Goal: Transaction & Acquisition: Purchase product/service

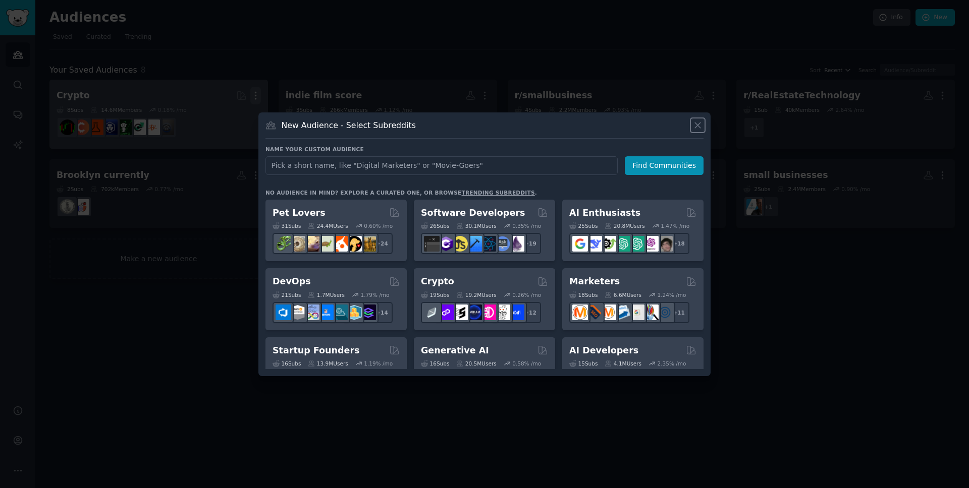
drag, startPoint x: 696, startPoint y: 125, endPoint x: 251, endPoint y: 95, distance: 446.0
click at [696, 125] on icon at bounding box center [697, 125] width 11 height 11
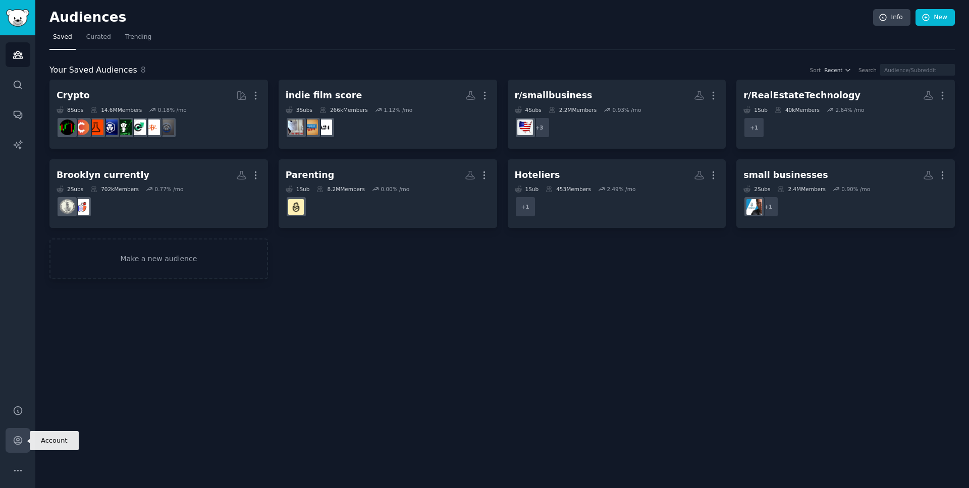
click at [20, 439] on icon "Sidebar" at bounding box center [18, 440] width 11 height 11
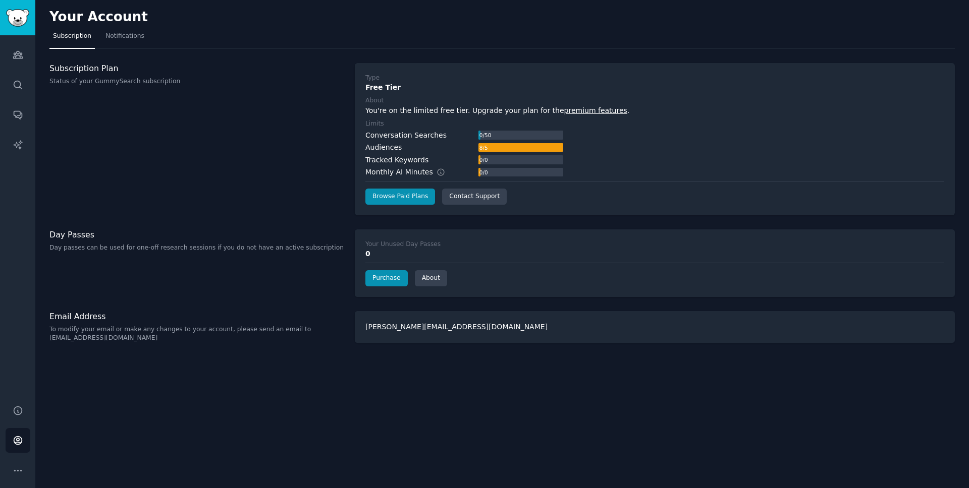
click at [315, 157] on div "Subscription Plan Status of your GummySearch subscription" at bounding box center [196, 139] width 295 height 152
click at [303, 153] on div "Subscription Plan Status of your GummySearch subscription" at bounding box center [196, 139] width 295 height 152
click at [383, 283] on link "Purchase" at bounding box center [386, 278] width 42 height 16
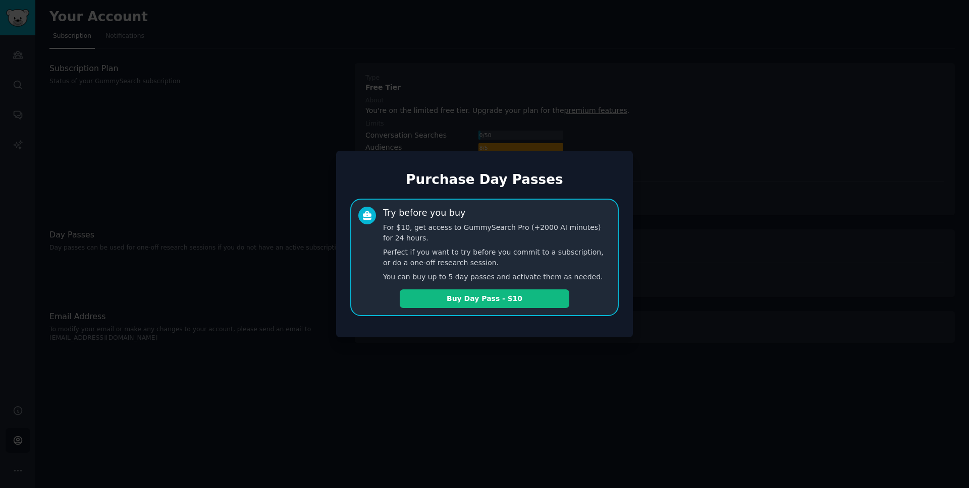
drag, startPoint x: 485, startPoint y: 299, endPoint x: 477, endPoint y: 300, distance: 7.6
click at [484, 299] on button "Buy Day Pass - $10" at bounding box center [485, 299] width 170 height 19
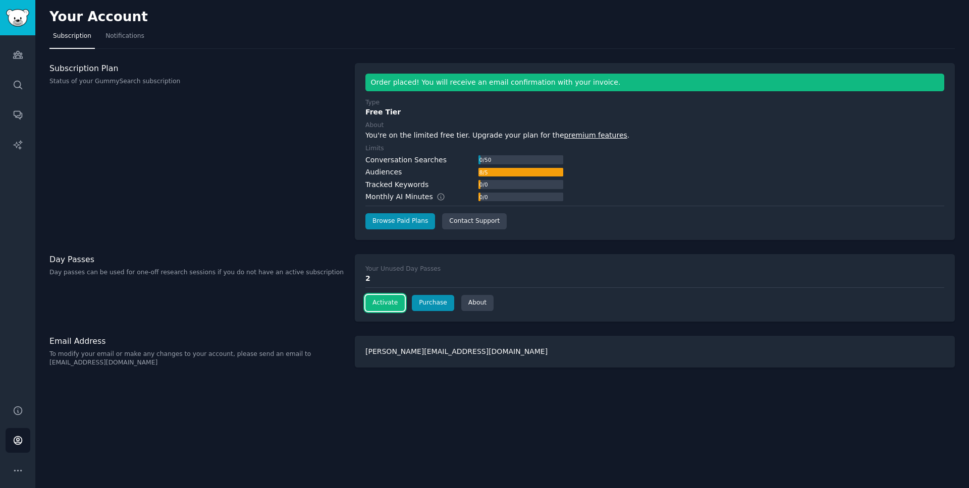
click at [380, 305] on button "Activate" at bounding box center [384, 303] width 39 height 16
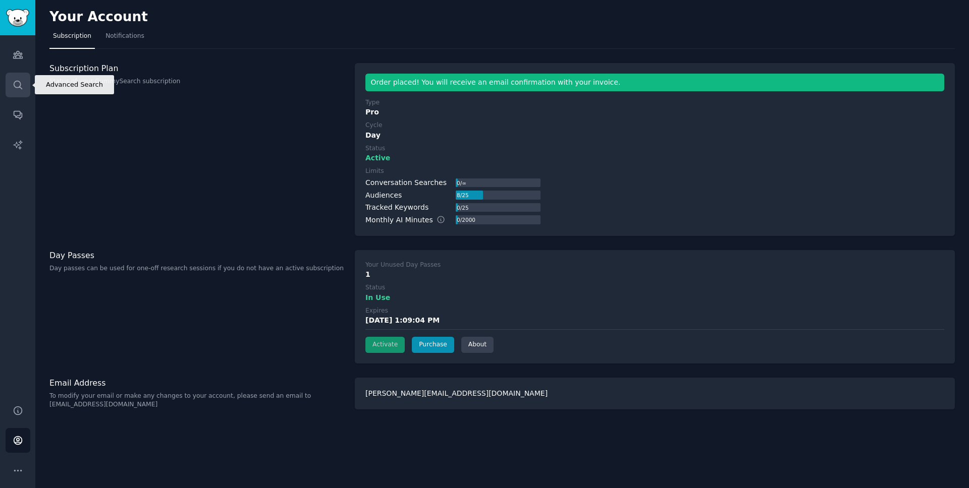
click at [10, 79] on link "Search" at bounding box center [18, 85] width 25 height 25
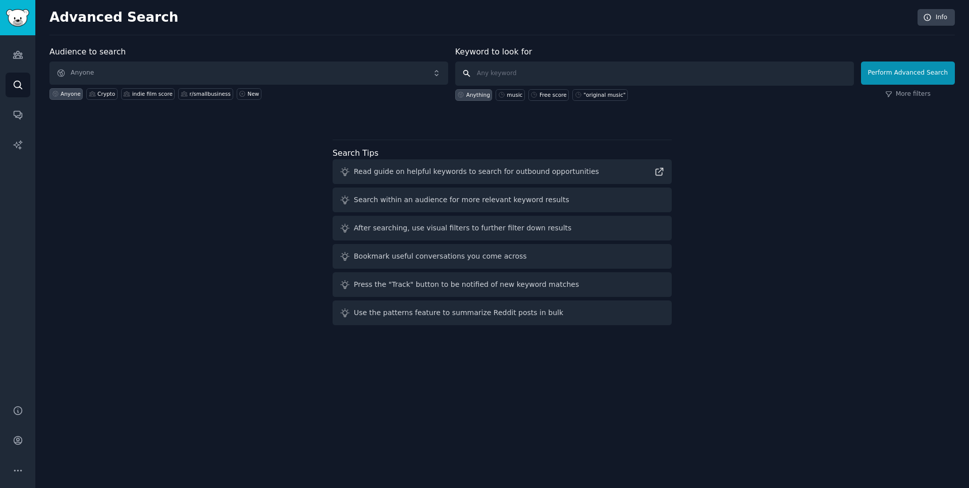
click at [523, 70] on input "text" at bounding box center [654, 74] width 399 height 24
type input "Vendasta"
click at [239, 69] on span "Anyone" at bounding box center [248, 73] width 399 height 23
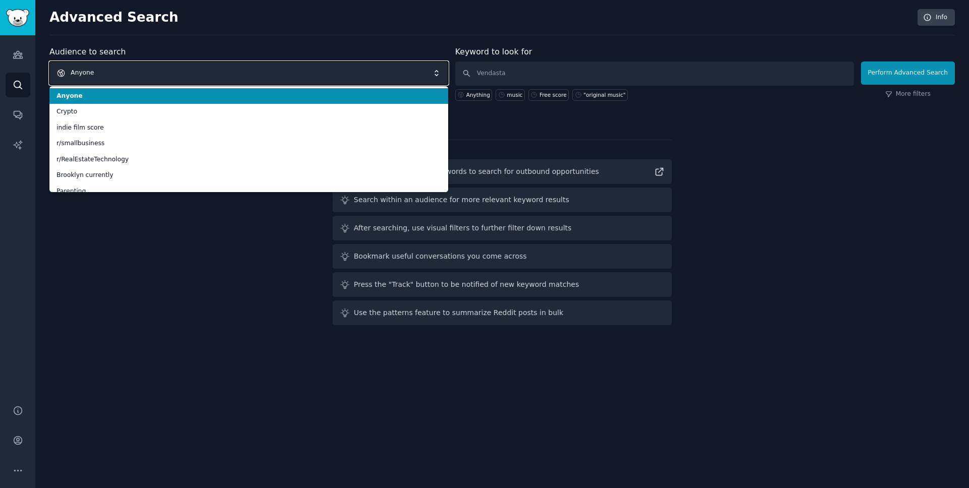
click at [168, 71] on span "Anyone" at bounding box center [248, 73] width 399 height 23
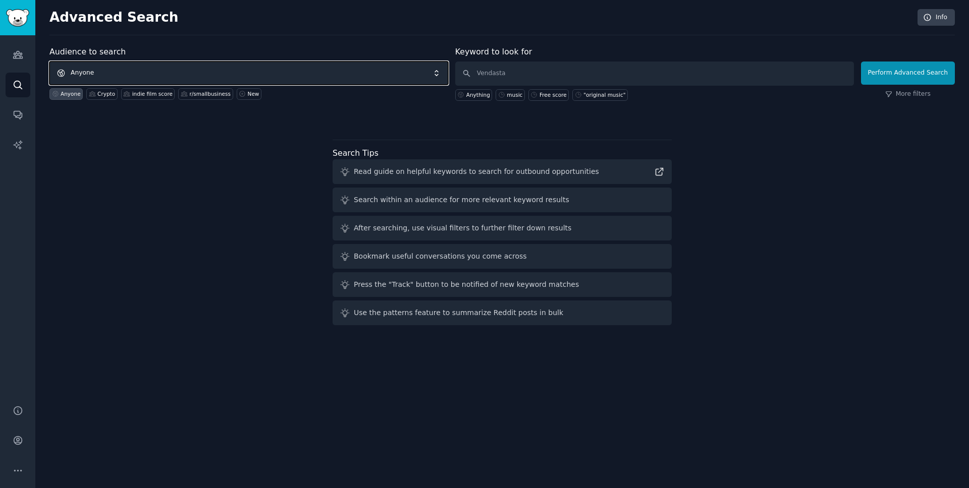
click at [168, 71] on span "Anyone" at bounding box center [248, 73] width 399 height 23
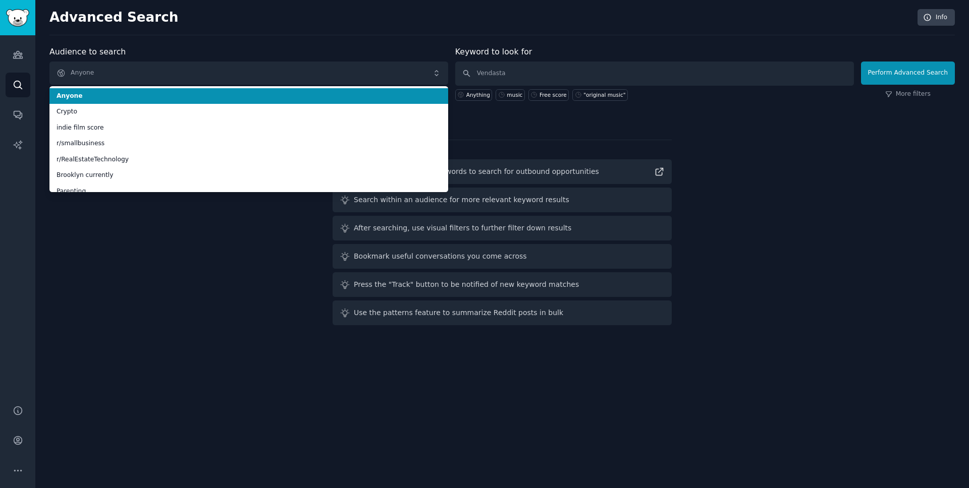
drag, startPoint x: 221, startPoint y: 49, endPoint x: 273, endPoint y: 37, distance: 52.7
click at [221, 49] on div "Audience to search Anyone Anyone Crypto indie film score r/smallbusiness r/Real…" at bounding box center [248, 73] width 399 height 55
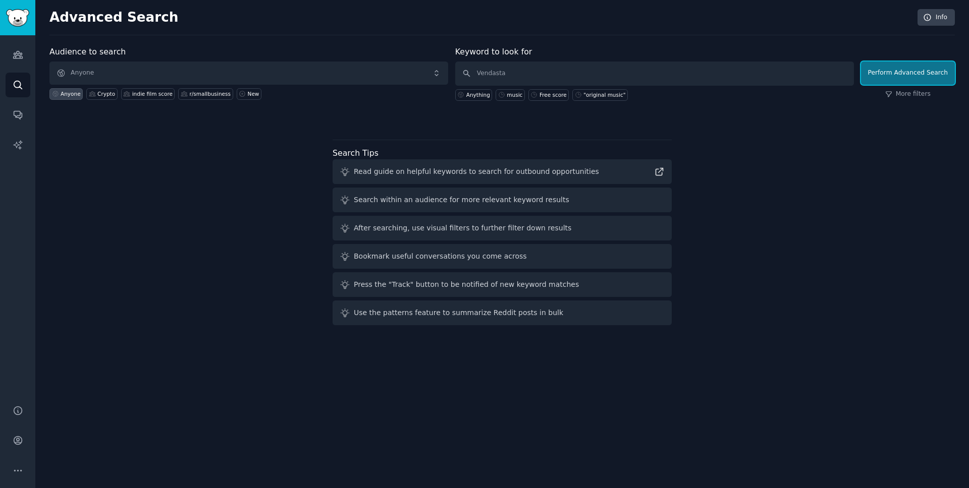
click at [916, 79] on button "Perform Advanced Search" at bounding box center [908, 73] width 94 height 23
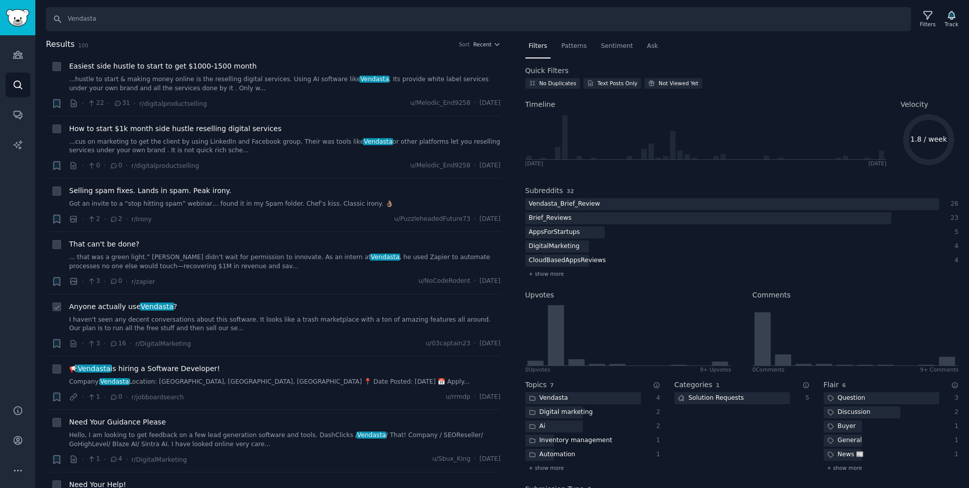
click at [234, 313] on div "Anyone actually use Vendasta ? I haven't seen any decent conversations about th…" at bounding box center [284, 318] width 431 height 32
click at [228, 322] on link "I haven't seen any decent conversations about this software. It looks like a tr…" at bounding box center [284, 325] width 431 height 18
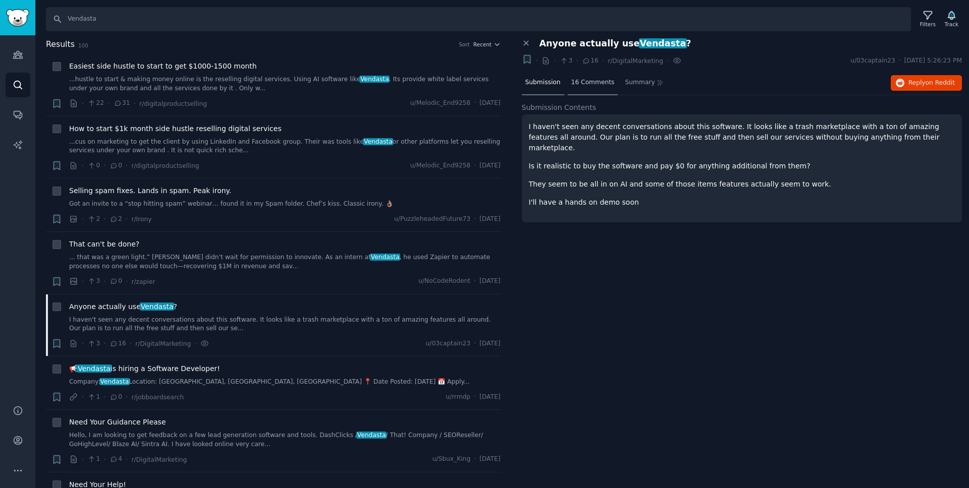
click at [589, 87] on div "16 Comments" at bounding box center [593, 83] width 50 height 24
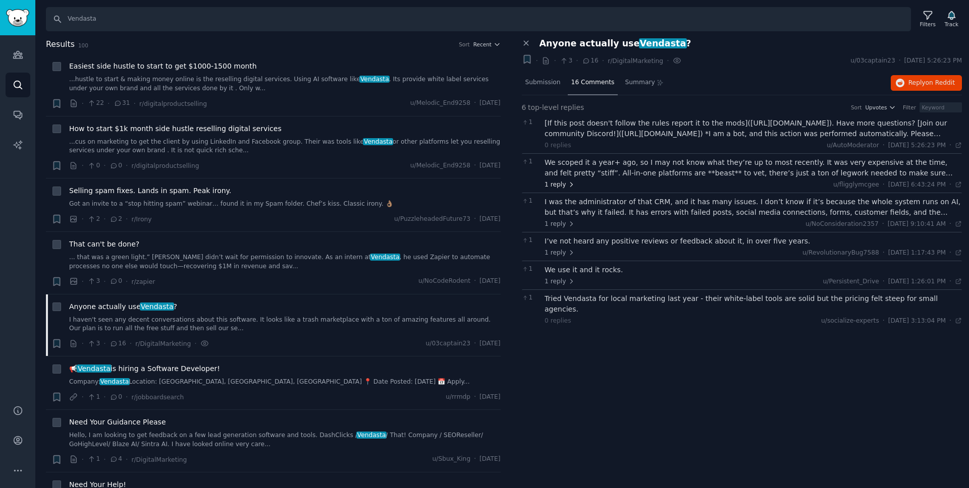
click at [558, 186] on span "1 reply" at bounding box center [559, 185] width 30 height 9
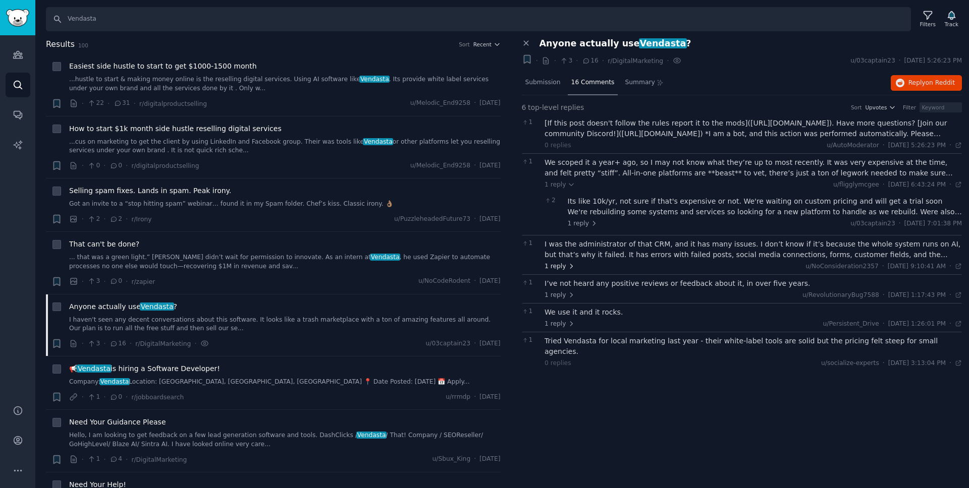
click at [564, 266] on span "1 reply" at bounding box center [559, 266] width 30 height 9
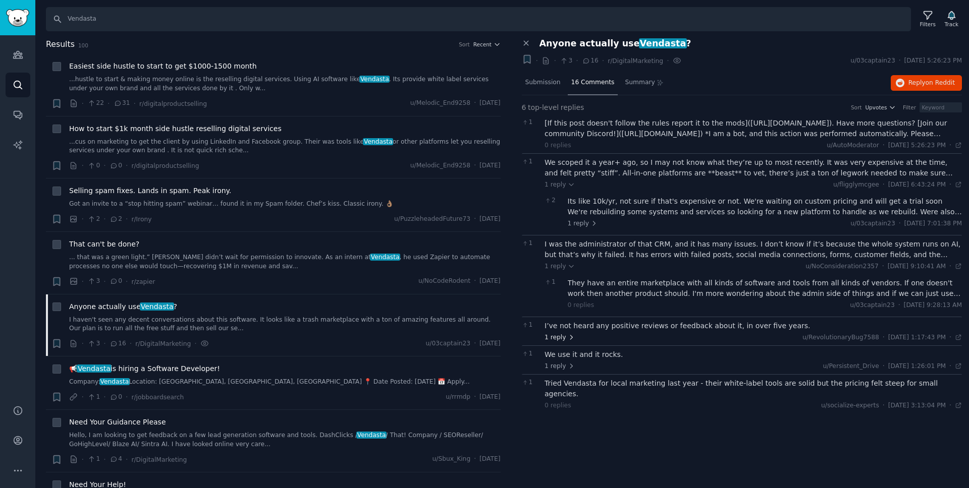
click at [557, 339] on span "1 reply" at bounding box center [559, 337] width 30 height 9
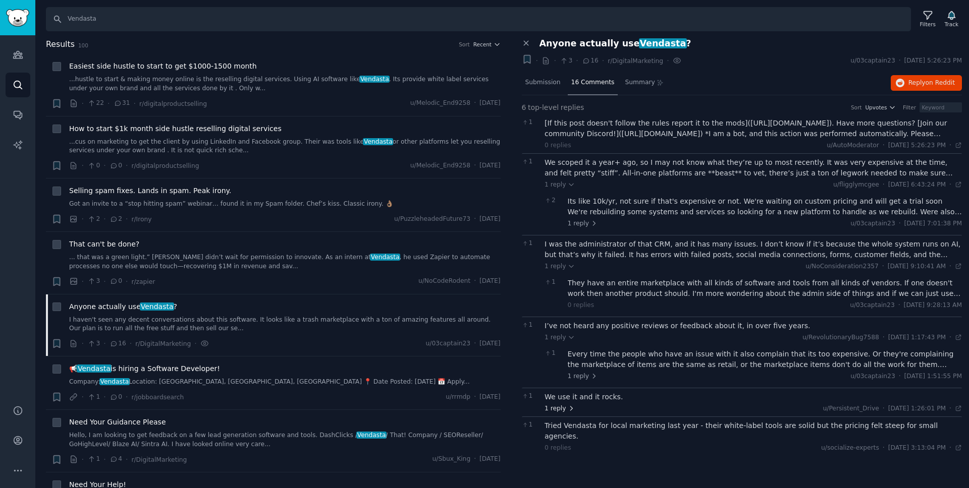
click at [558, 409] on span "1 reply" at bounding box center [559, 409] width 30 height 9
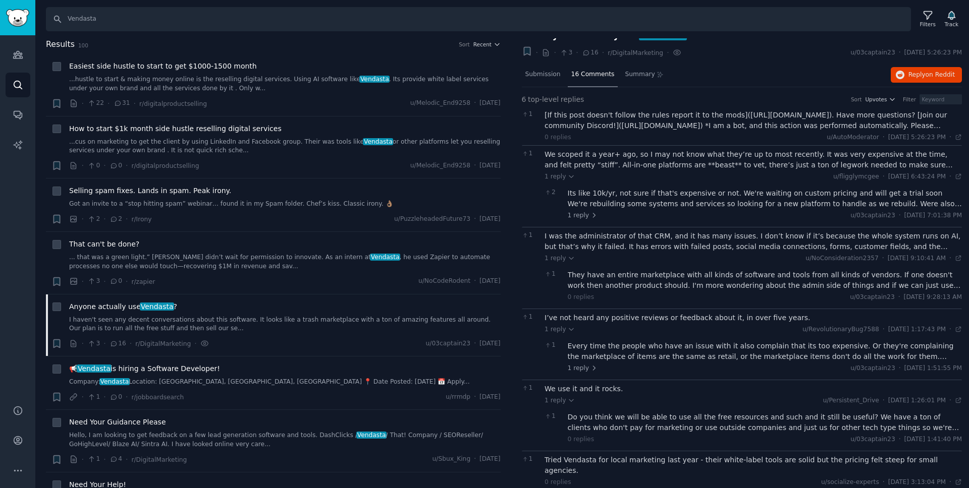
scroll to position [10, 0]
click at [825, 401] on span "u/Persistent_Drive" at bounding box center [851, 399] width 56 height 7
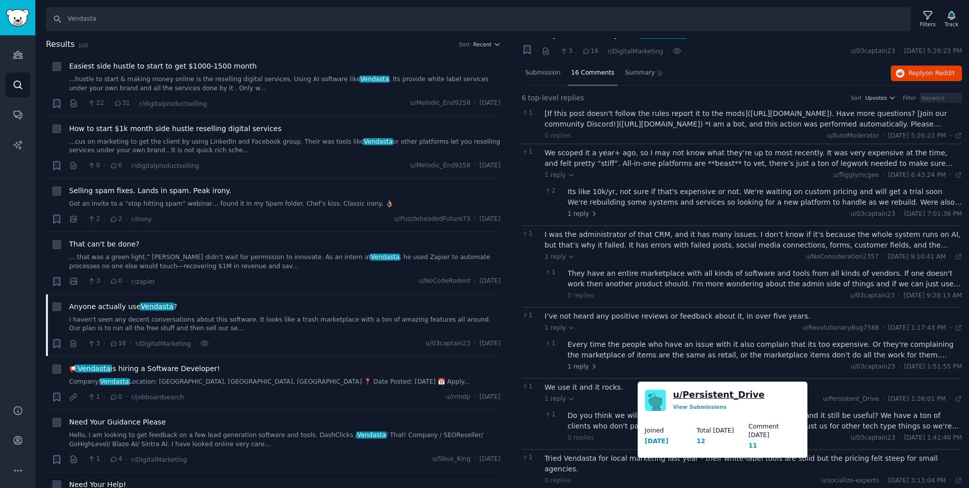
click at [688, 396] on link "u/ Persistent_Drive" at bounding box center [718, 395] width 91 height 13
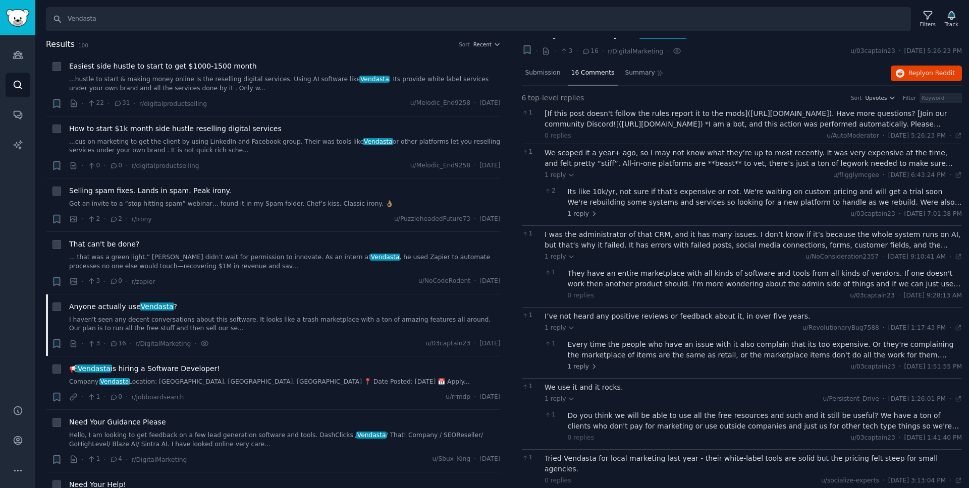
click at [580, 370] on span "1 reply" at bounding box center [583, 367] width 30 height 9
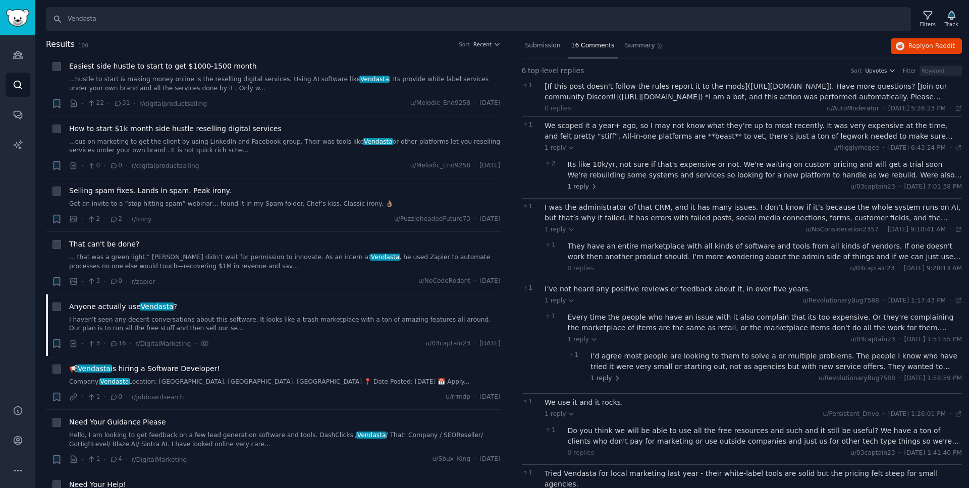
scroll to position [52, 0]
